Goal: Find specific page/section: Find specific page/section

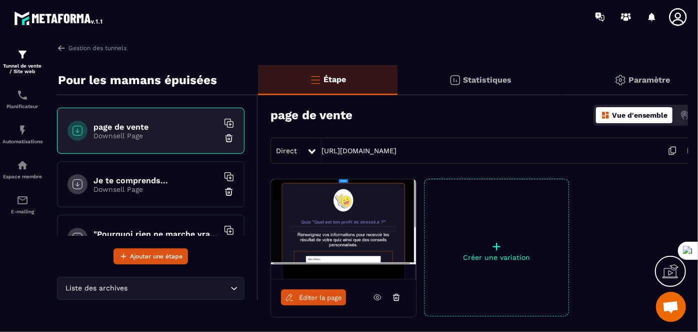
click at [168, 124] on h6 "page de vente" at bounding box center [156, 127] width 125 height 10
click at [633, 114] on p "Vue d'ensemble" at bounding box center [640, 115] width 56 height 8
click at [327, 78] on p "Étape" at bounding box center [335, 80] width 23 height 10
click at [313, 82] on img at bounding box center [316, 80] width 12 height 12
click at [346, 154] on link "[URL][DOMAIN_NAME]" at bounding box center [359, 151] width 75 height 8
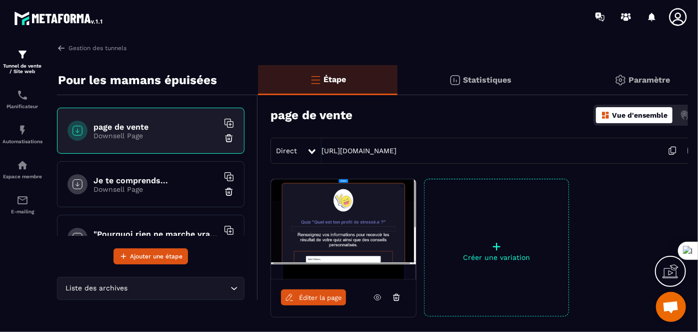
click at [158, 179] on h6 "Je te comprends..." at bounding box center [156, 181] width 125 height 10
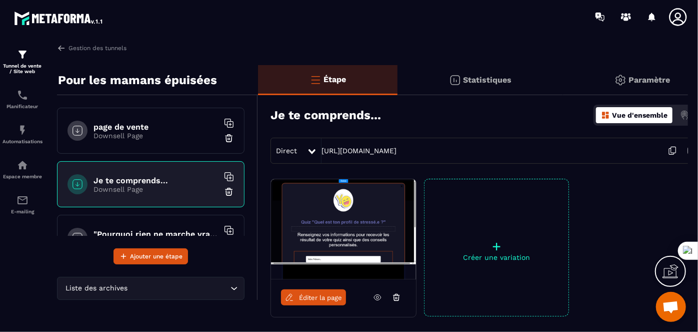
click at [326, 217] on figure at bounding box center [343, 229] width 145 height 100
click at [308, 119] on h3 "Je te comprends..." at bounding box center [326, 115] width 111 height 14
click at [653, 116] on p "Vue d'ensemble" at bounding box center [640, 115] width 56 height 8
click at [123, 126] on h6 "page de vente" at bounding box center [156, 127] width 125 height 10
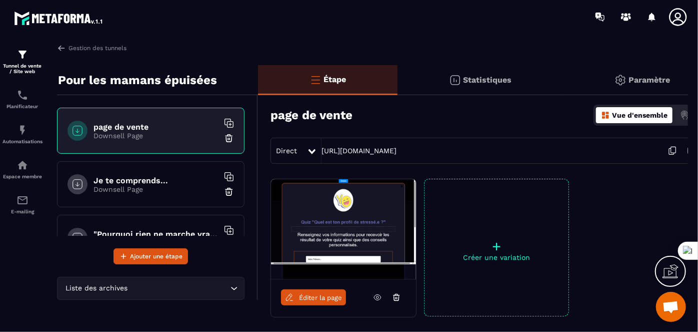
click at [609, 112] on img at bounding box center [605, 115] width 9 height 9
click at [327, 112] on h3 "page de vente" at bounding box center [312, 115] width 82 height 14
click at [378, 297] on icon at bounding box center [377, 297] width 9 height 9
click at [146, 176] on h6 "Je te comprends..." at bounding box center [156, 181] width 125 height 10
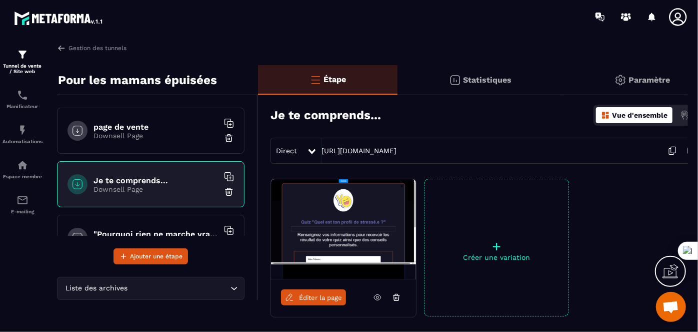
click at [306, 297] on span "Éditer la page" at bounding box center [320, 298] width 43 height 8
